Goal: Task Accomplishment & Management: Manage account settings

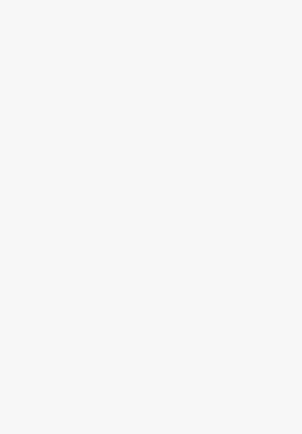
click at [218, 123] on div at bounding box center [151, 228] width 302 height 411
